Goal: Navigation & Orientation: Find specific page/section

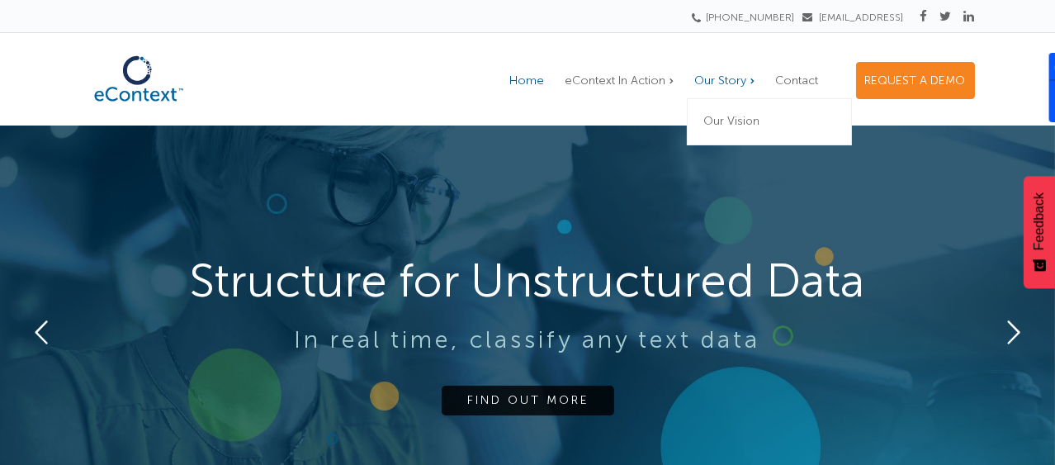
click at [729, 75] on span "Our Story" at bounding box center [721, 81] width 52 height 14
click at [740, 107] on link "Our Vision" at bounding box center [769, 122] width 165 height 46
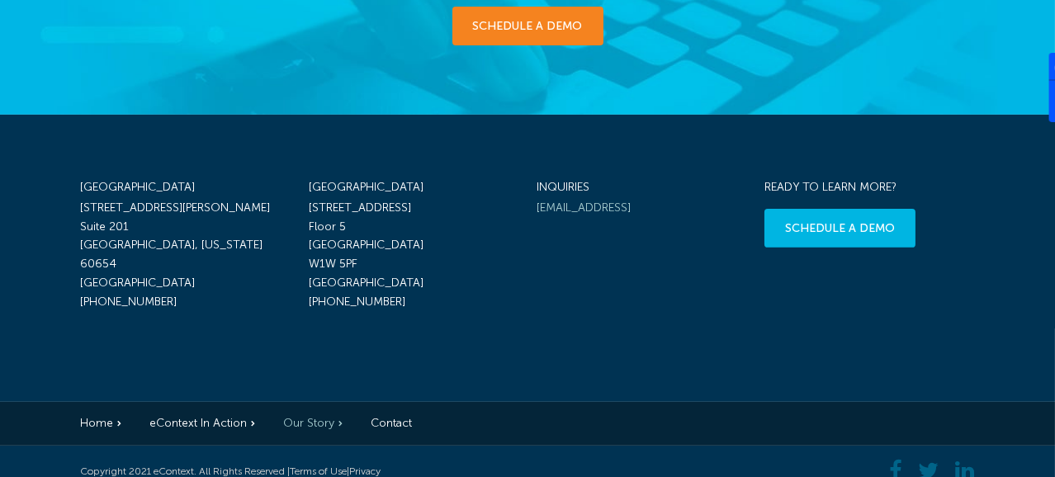
scroll to position [1141, 0]
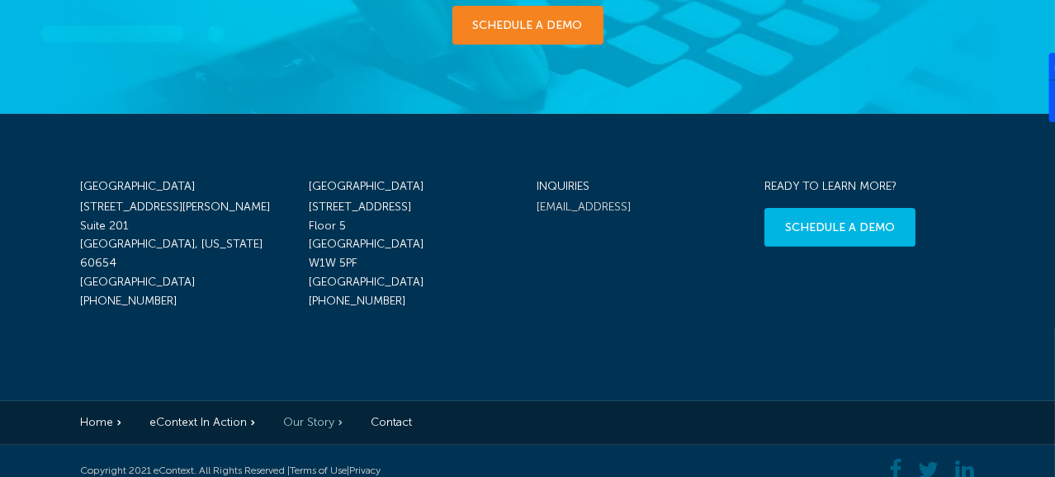
click at [590, 200] on link "[EMAIL_ADDRESS]" at bounding box center [584, 207] width 94 height 14
drag, startPoint x: 867, startPoint y: 357, endPoint x: 870, endPoint y: 328, distance: 29.1
click at [867, 353] on div "Chicago 116 West Hubbard Street Suite 201 Chicago, Illinois 60654 United States…" at bounding box center [527, 257] width 1055 height 287
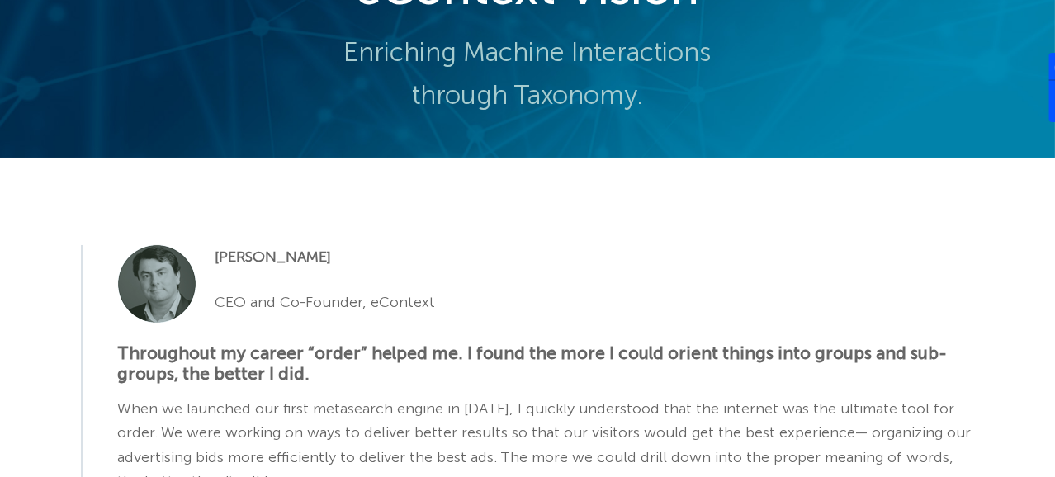
scroll to position [0, 0]
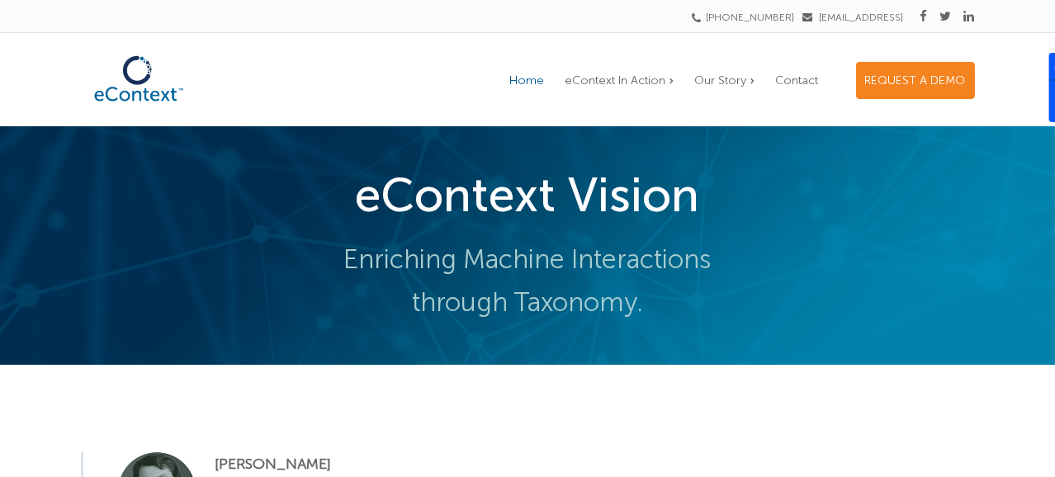
click at [544, 74] on span "Home" at bounding box center [527, 81] width 35 height 14
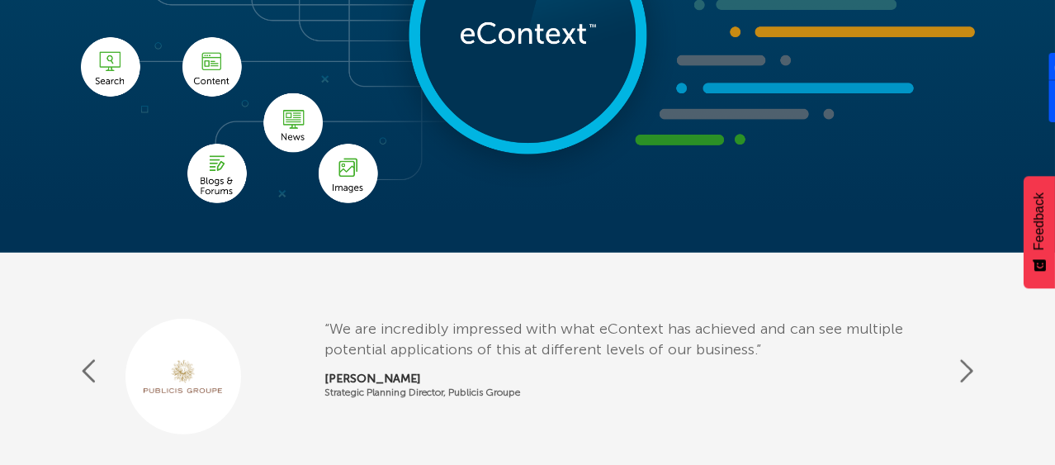
scroll to position [1734, 0]
